Goal: Transaction & Acquisition: Purchase product/service

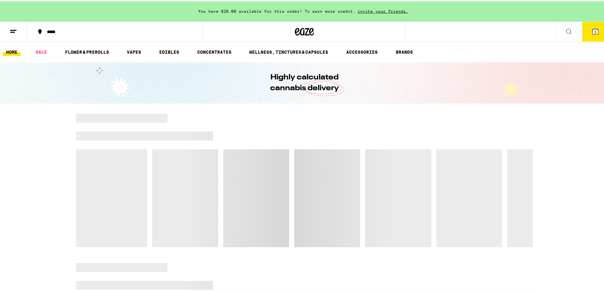
click at [590, 34] on button "5" at bounding box center [596, 31] width 27 height 20
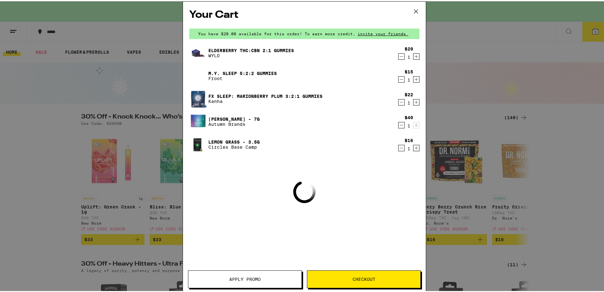
click at [468, 45] on div "Your Cart You have $20.00 available for this order! To earn more credit, invite…" at bounding box center [304, 146] width 609 height 292
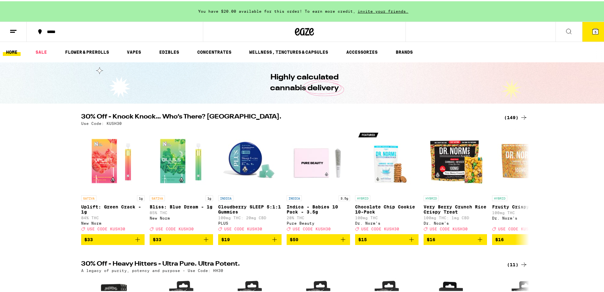
click at [565, 30] on icon at bounding box center [569, 30] width 8 height 8
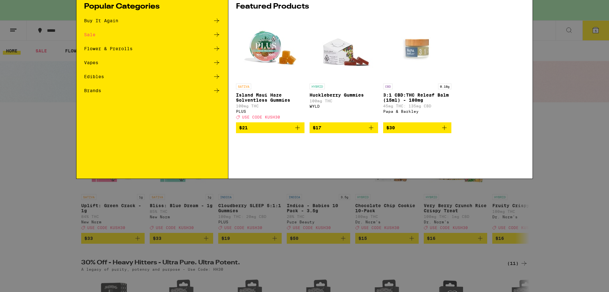
click at [226, 12] on input "Search for Products" at bounding box center [303, 11] width 419 height 6
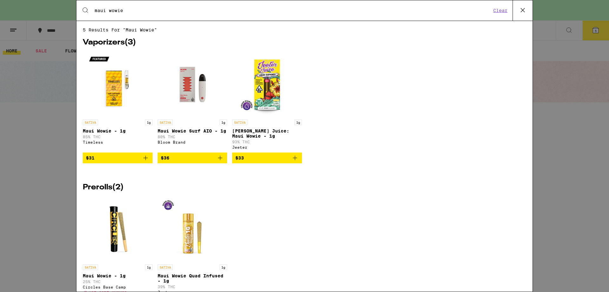
type input "maui wowie"
click at [572, 112] on div "Search for Products maui wowie Clear 5 results for "maui wowie" Vaporizers ( 3 …" at bounding box center [304, 146] width 609 height 292
